Goal: Book appointment/travel/reservation

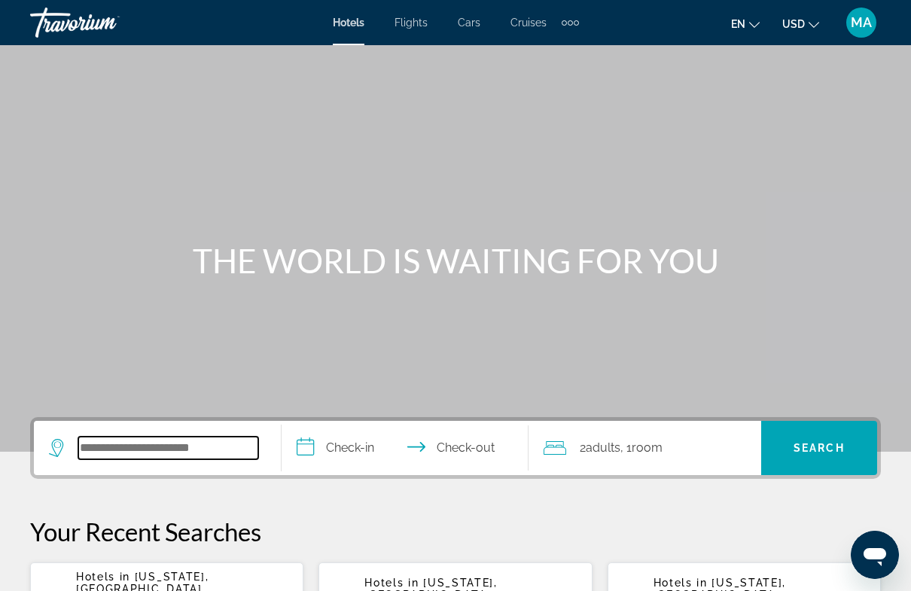
click at [224, 447] on input "Search hotel destination" at bounding box center [168, 448] width 180 height 23
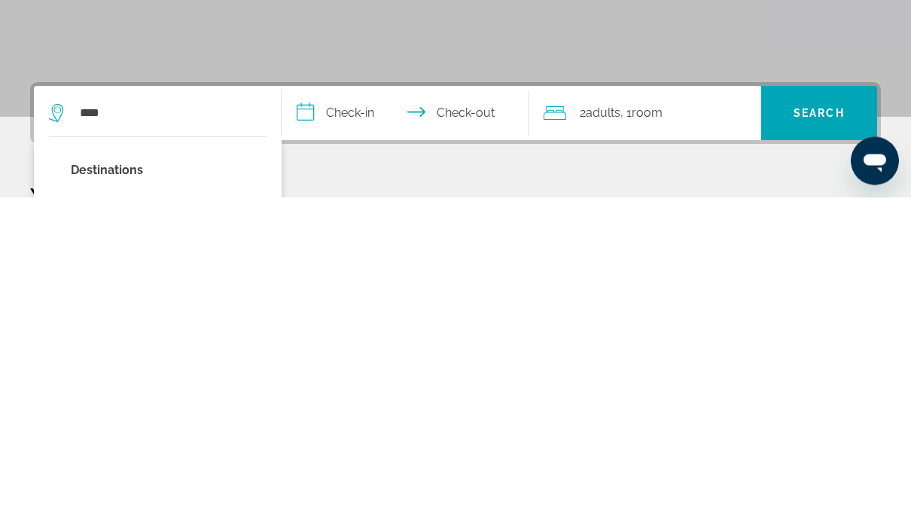
type input "**********"
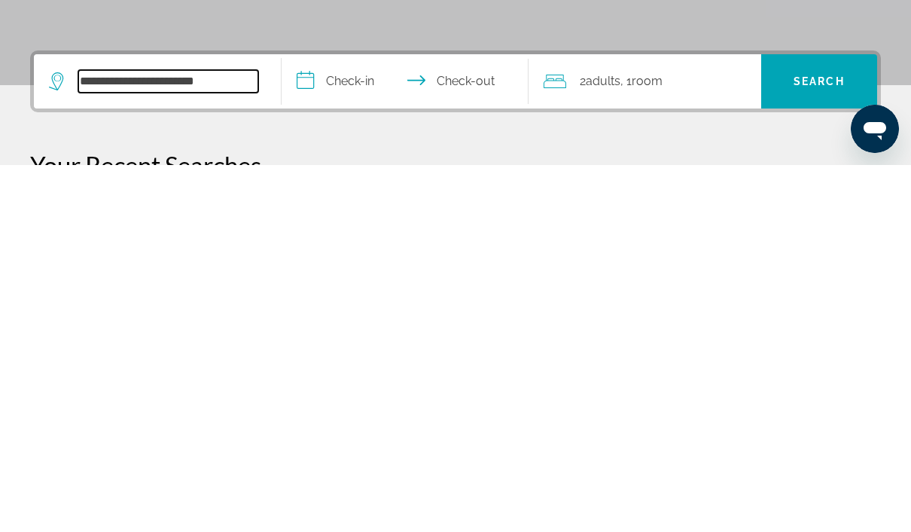
scroll to position [2, 0]
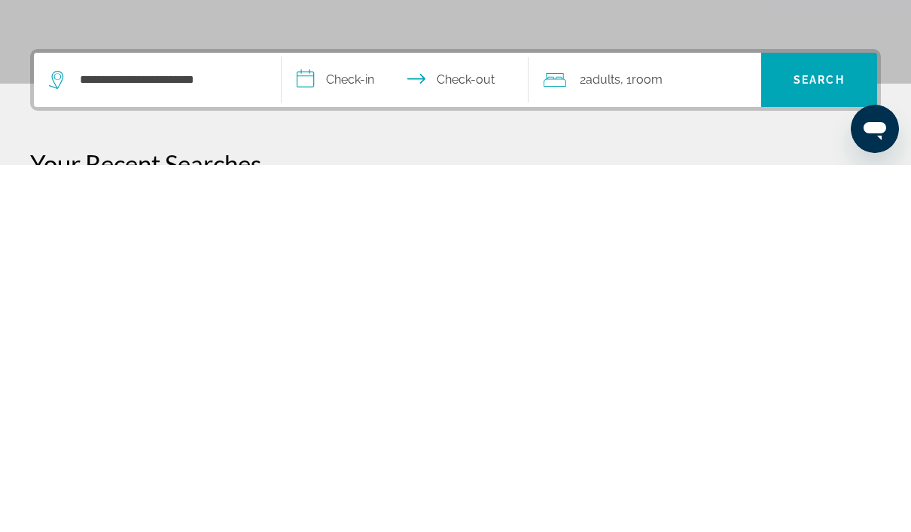
click at [340, 419] on input "**********" at bounding box center [409, 448] width 254 height 59
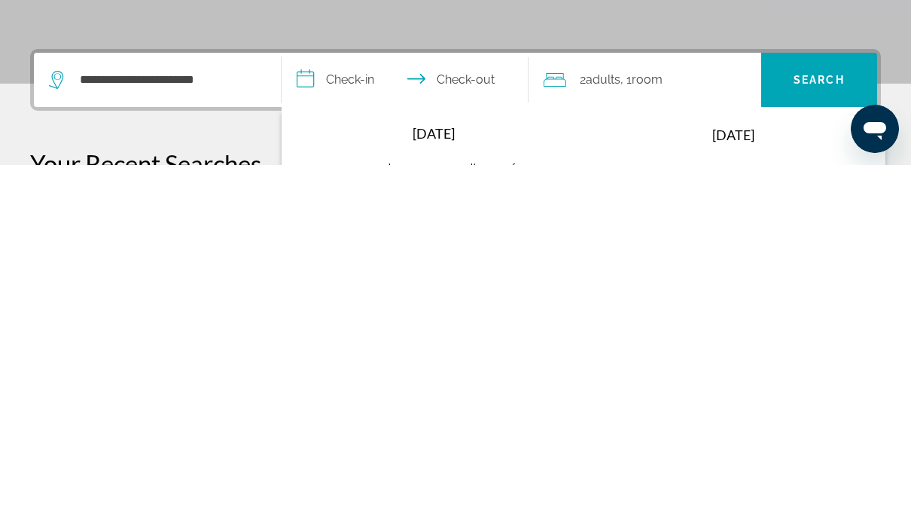
scroll to position [368, 0]
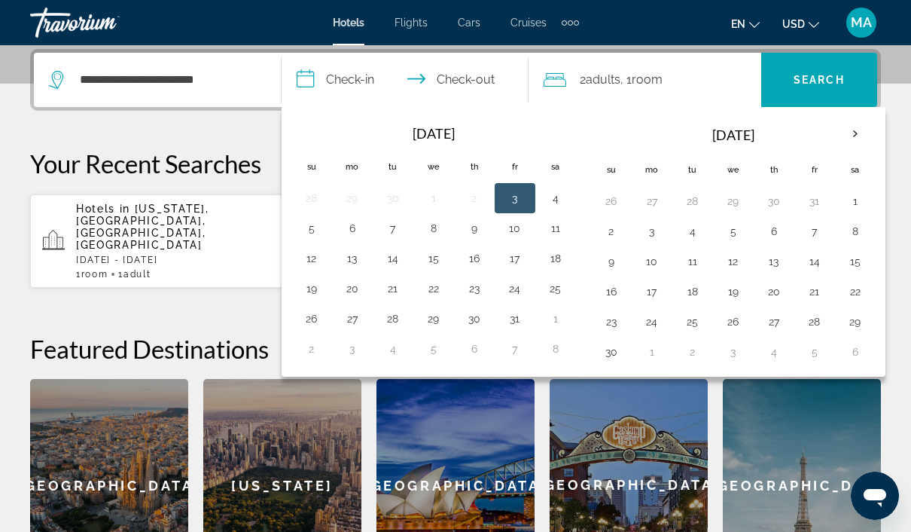
click at [819, 262] on button "14" at bounding box center [815, 261] width 24 height 21
click at [616, 325] on button "23" at bounding box center [611, 321] width 24 height 21
type input "**********"
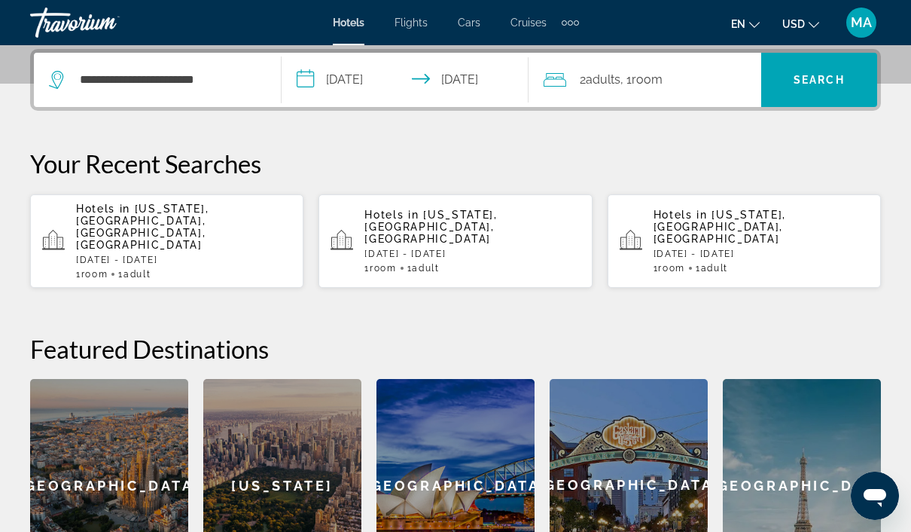
click at [671, 84] on div "2 Adult Adults , 1 Room rooms" at bounding box center [653, 79] width 218 height 21
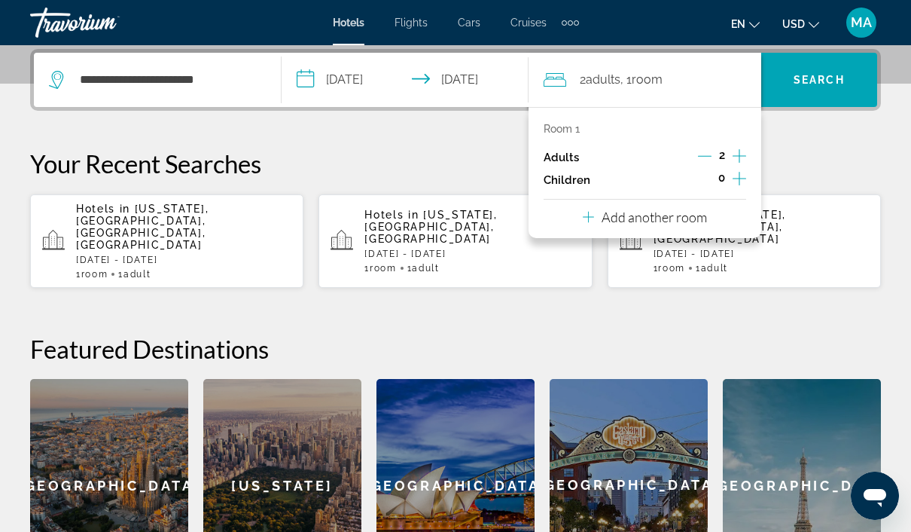
click at [740, 175] on icon "Increment children" at bounding box center [740, 179] width 14 height 14
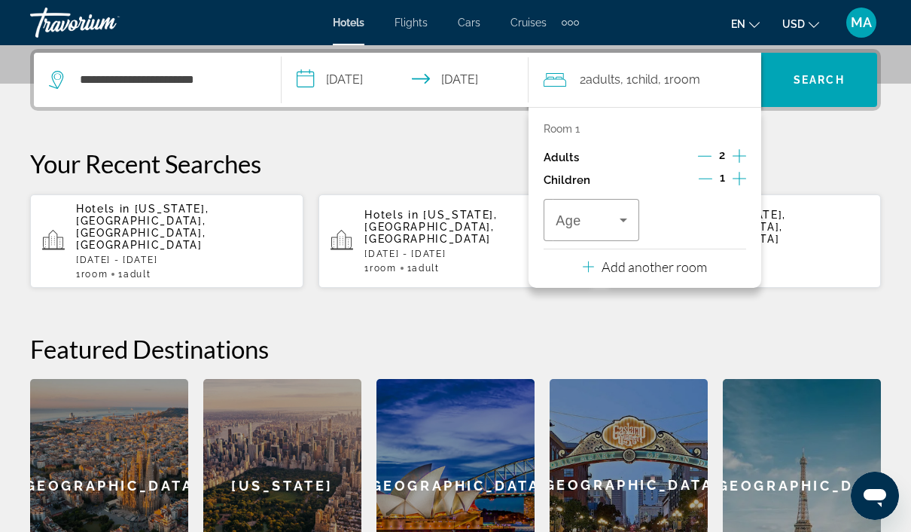
click at [630, 214] on icon "Travelers: 2 adults, 1 child" at bounding box center [624, 220] width 18 height 18
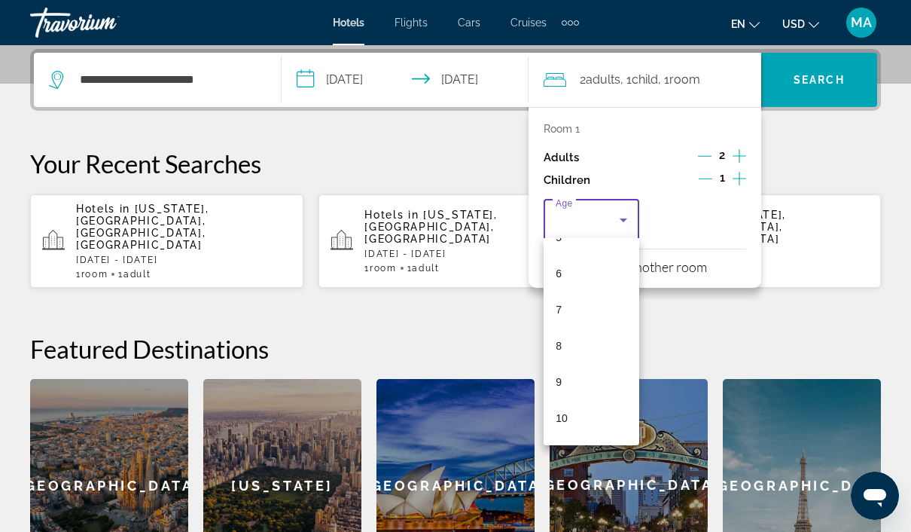
scroll to position [203, 0]
click at [589, 351] on mat-option "8" at bounding box center [592, 348] width 96 height 36
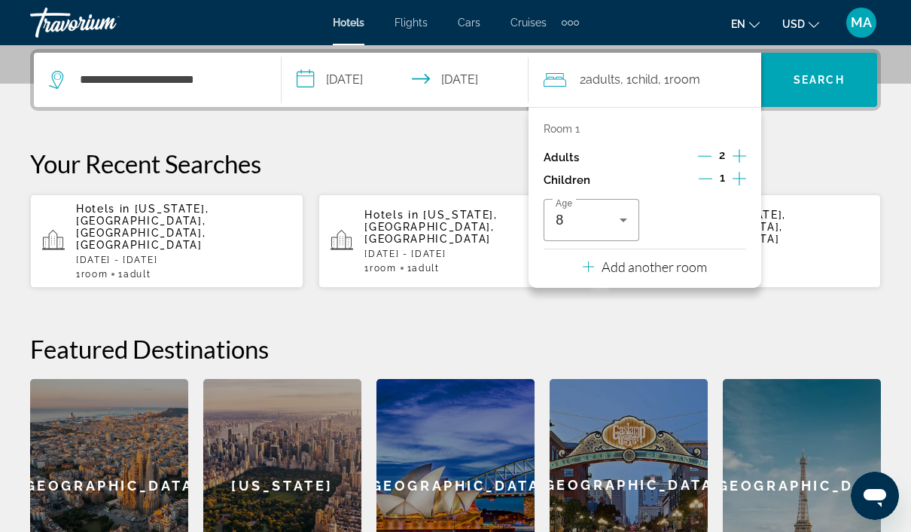
click at [788, 301] on div "**********" at bounding box center [455, 320] width 911 height 542
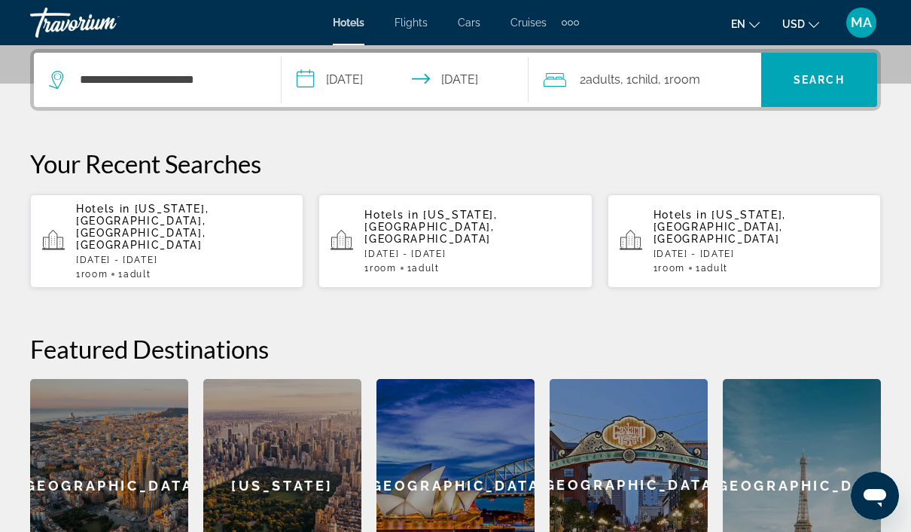
click at [816, 93] on span "Search" at bounding box center [819, 80] width 116 height 36
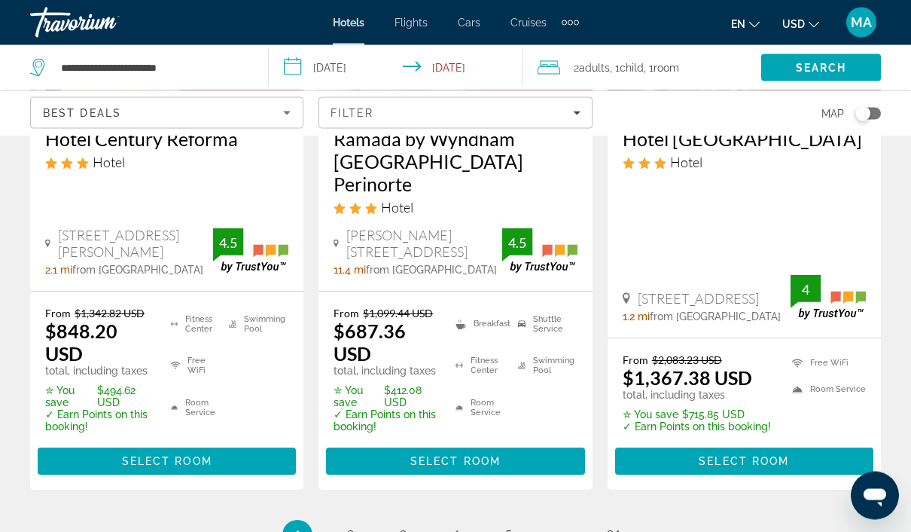
scroll to position [2326, 0]
click at [462, 522] on link "page 4" at bounding box center [456, 535] width 26 height 26
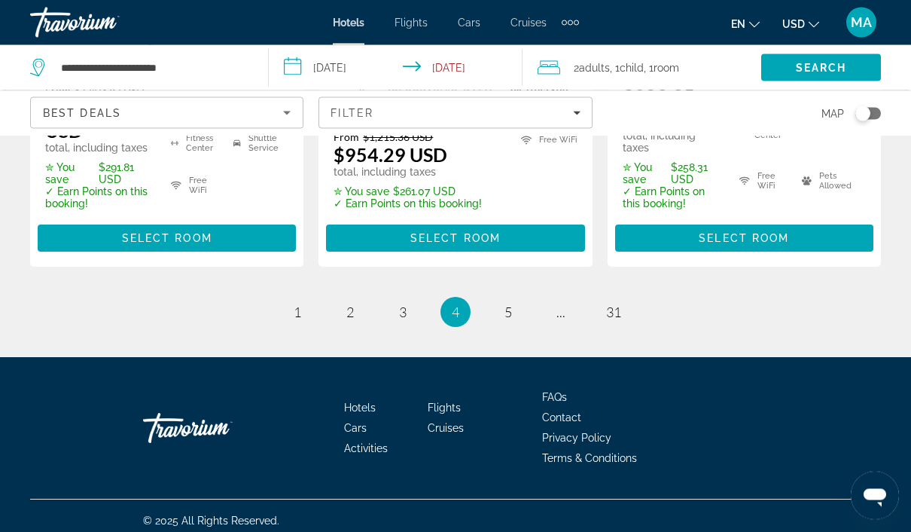
scroll to position [2526, 0]
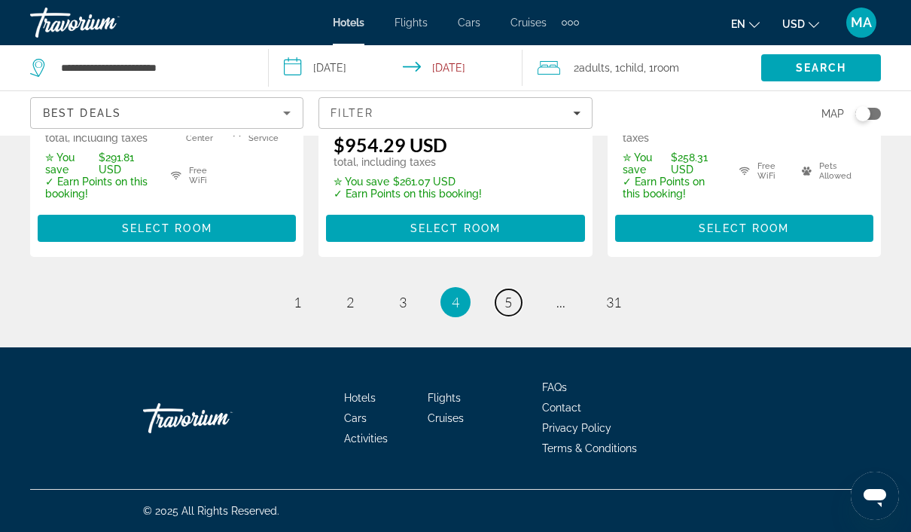
click at [501, 305] on link "page 5" at bounding box center [509, 302] width 26 height 26
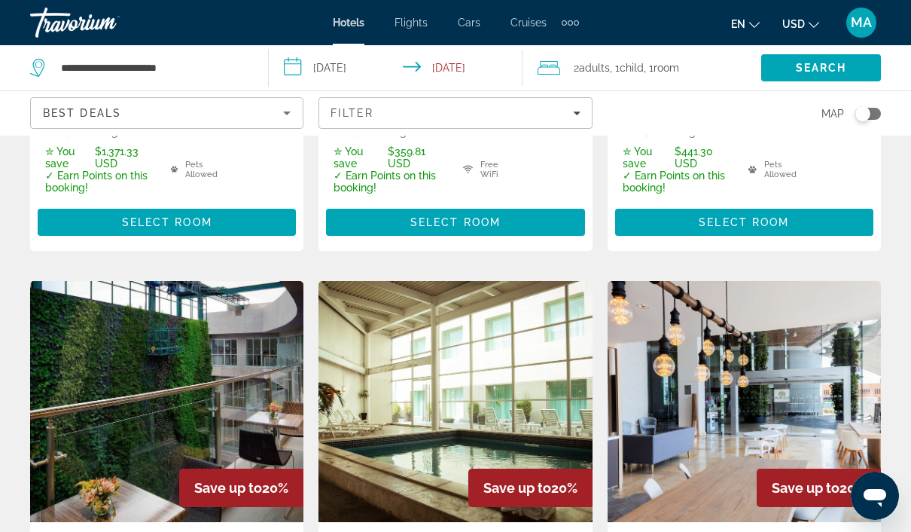
scroll to position [551, 0]
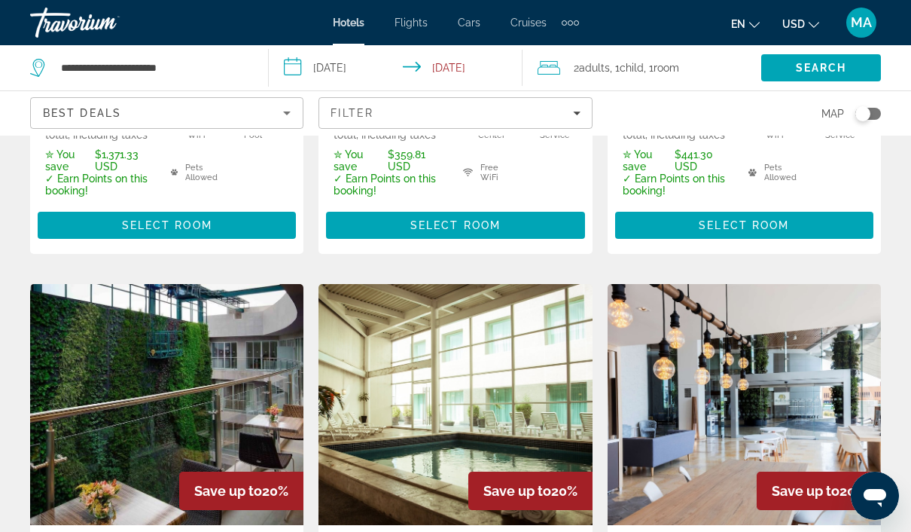
click at [406, 28] on span "Flights" at bounding box center [411, 23] width 33 height 12
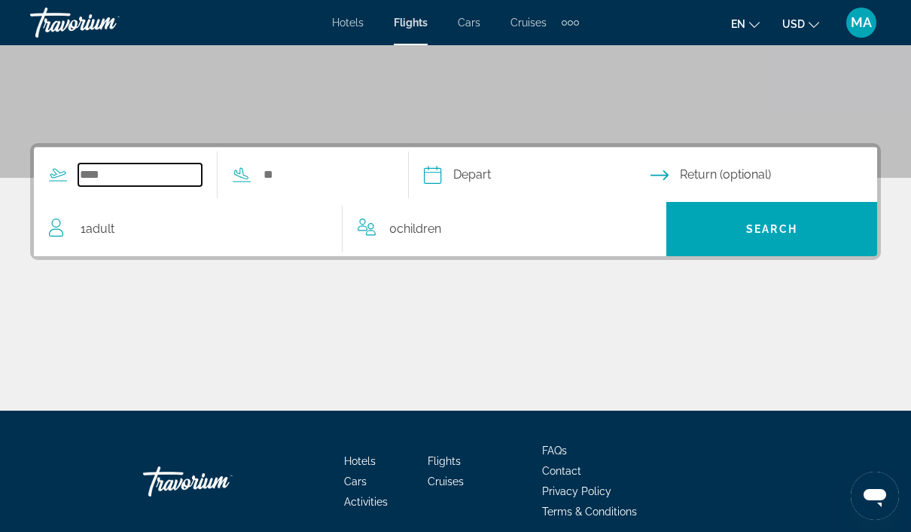
click at [136, 182] on input "Search widget" at bounding box center [140, 174] width 124 height 23
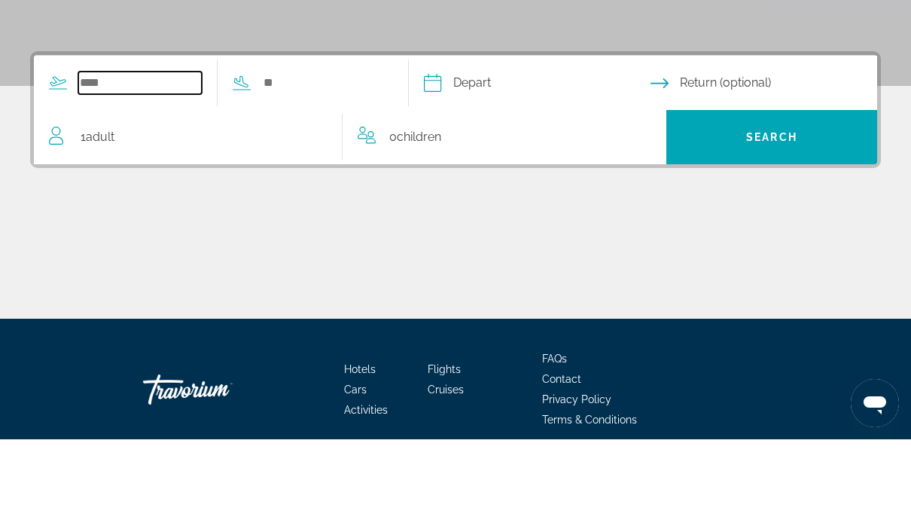
scroll to position [337, 0]
